Goal: Navigation & Orientation: Find specific page/section

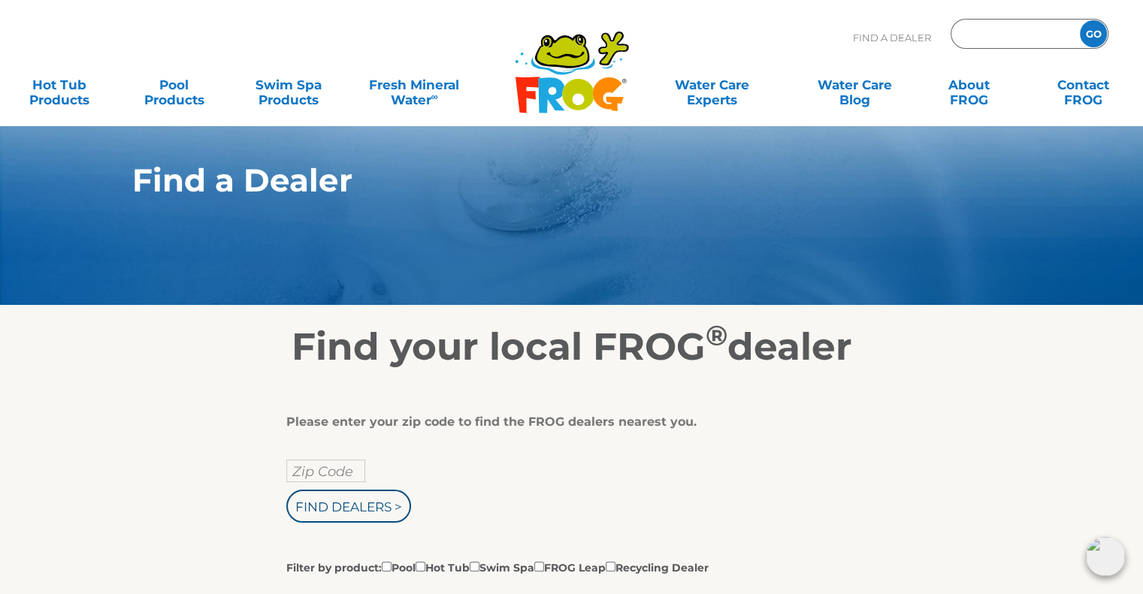
click at [1042, 39] on input "Zip Code Form" at bounding box center [1013, 34] width 101 height 22
type input "37083"
click at [1104, 38] on input "GO" at bounding box center [1093, 33] width 27 height 27
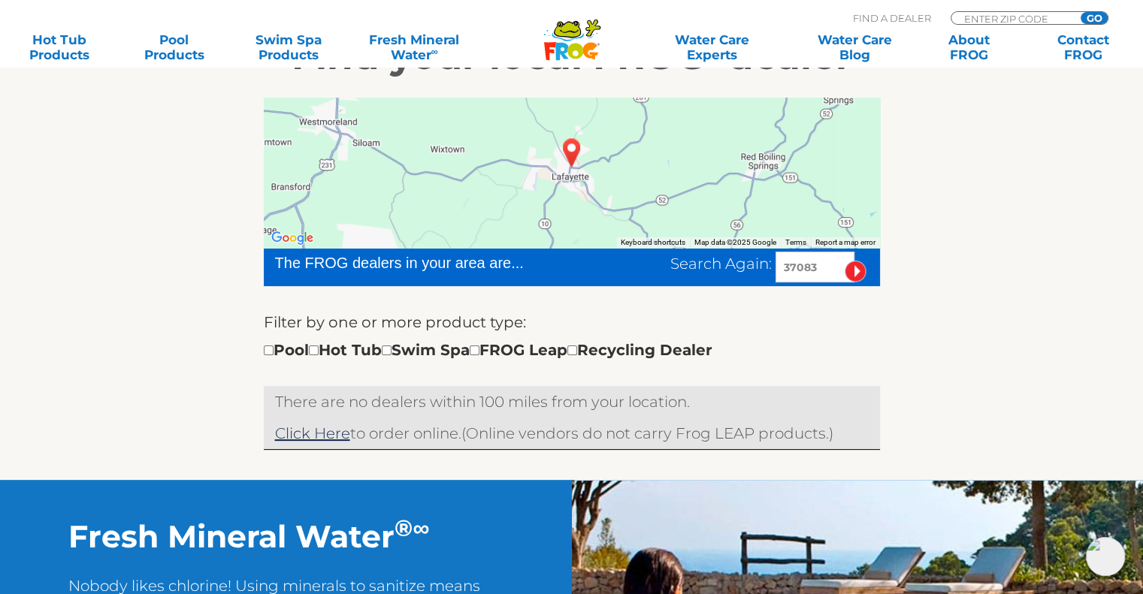
scroll to position [301, 0]
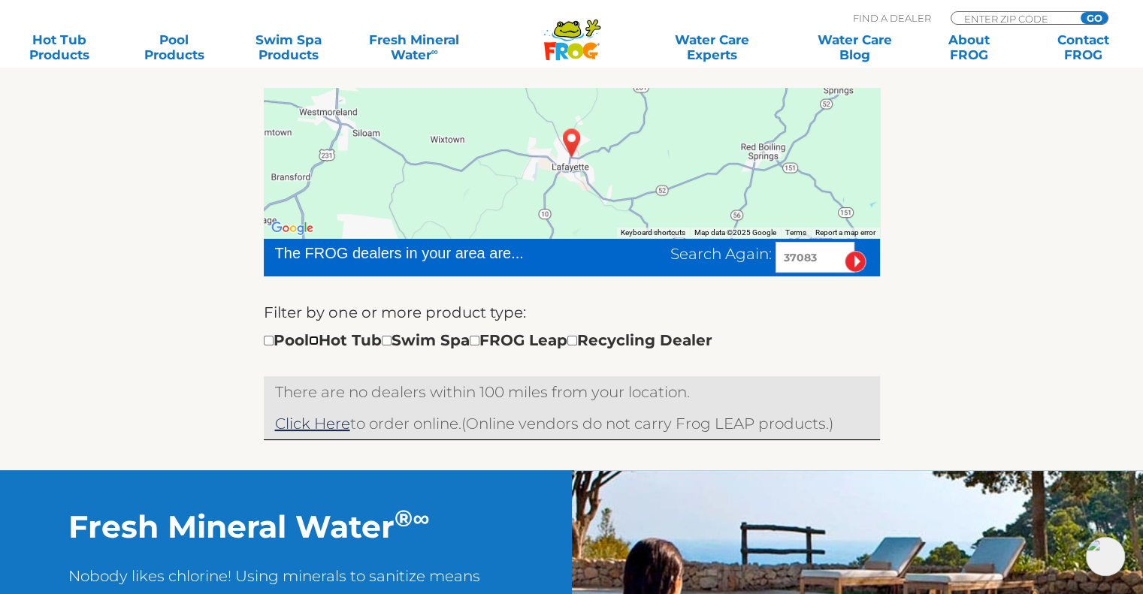
click at [319, 343] on input "checkbox" at bounding box center [314, 341] width 10 height 10
checkbox input "true"
